Goal: Check status: Check status

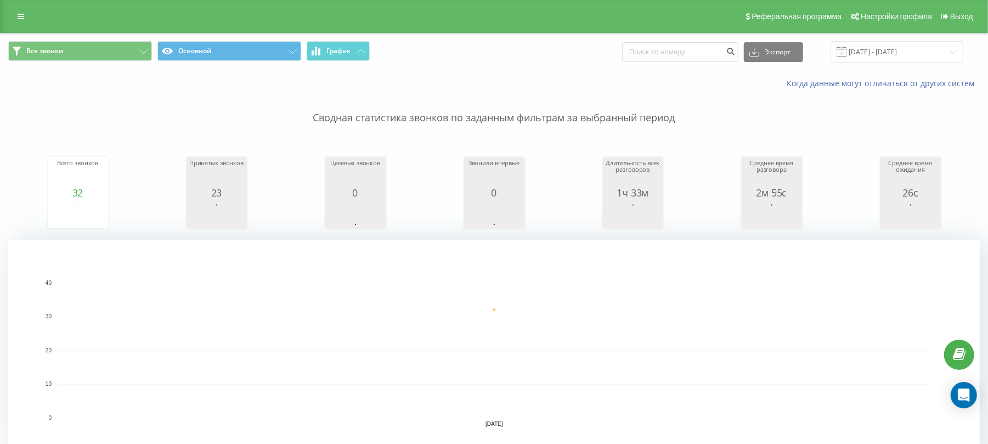
click at [123, 443] on html "merezha-prava.com.ua Проекты merezha-prava.com.ua Центр обращений Журнал звонко…" at bounding box center [494, 222] width 988 height 444
